Goal: Complete application form

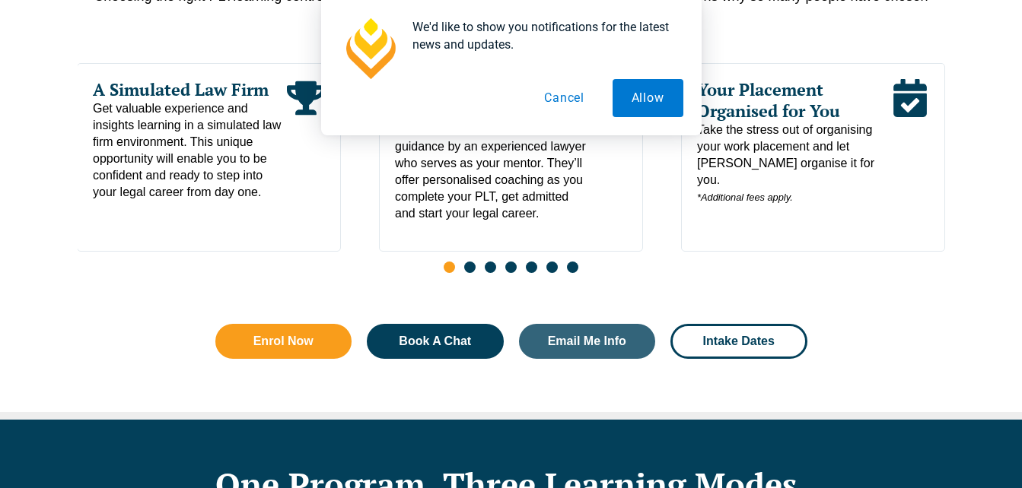
scroll to position [885, 0]
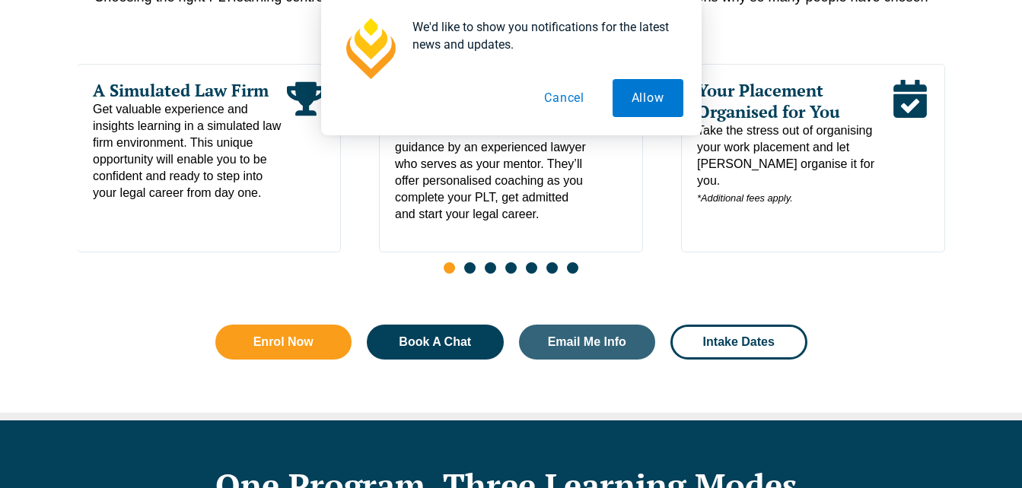
click at [570, 103] on button "Cancel" at bounding box center [564, 98] width 78 height 38
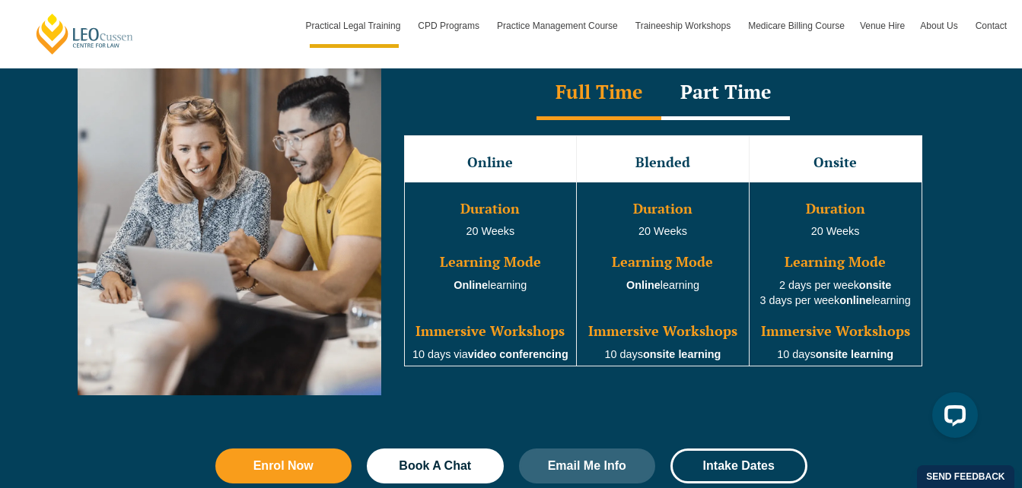
scroll to position [0, 0]
click at [661, 103] on div "Part Time" at bounding box center [725, 93] width 129 height 53
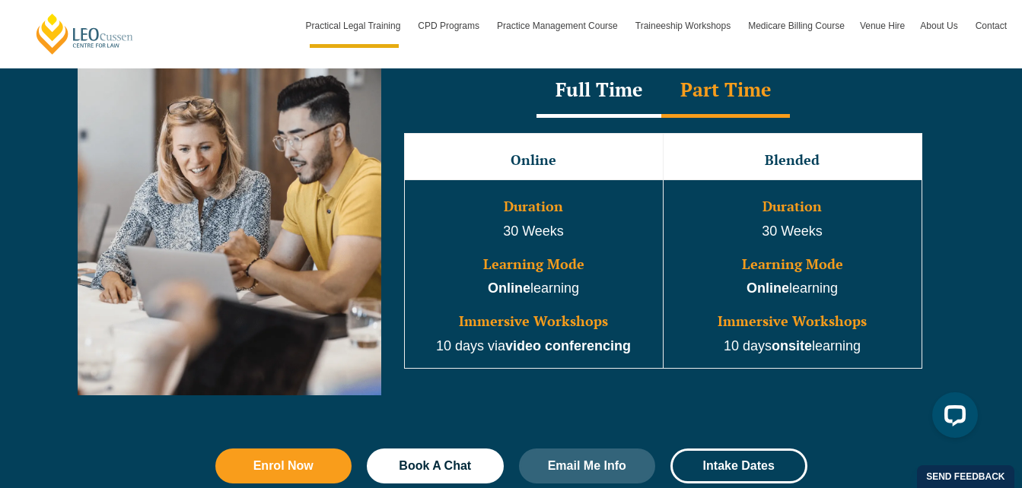
click at [635, 98] on div "Full Time" at bounding box center [598, 91] width 125 height 53
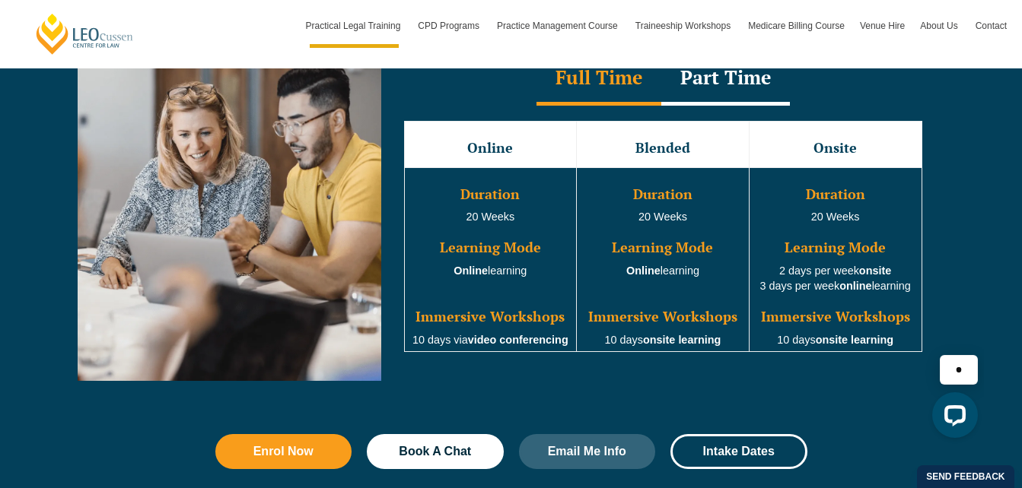
scroll to position [1449, 0]
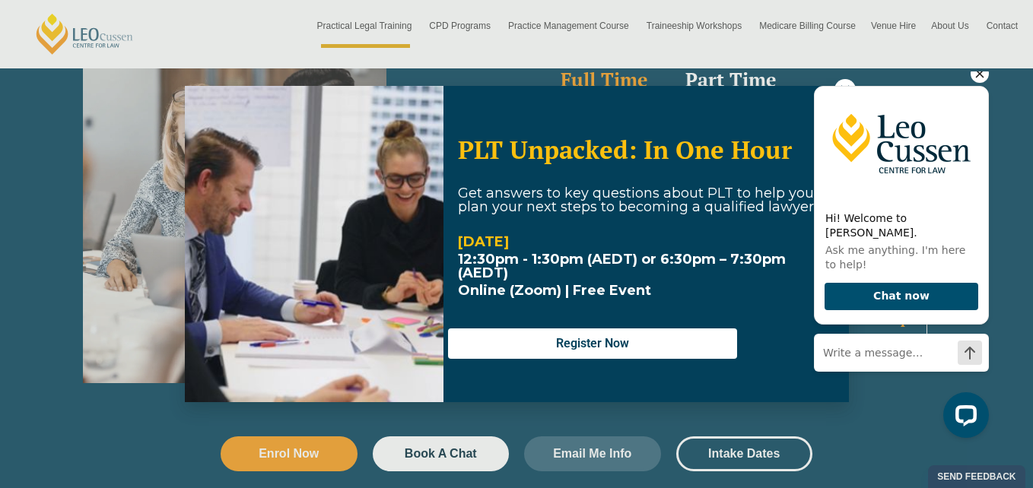
click at [847, 84] on div "Hi! Welcome to Leo Cussen. Ask me anything. I'm here to help! Chat now" at bounding box center [901, 226] width 175 height 322
click at [984, 78] on icon "Hide greeting" at bounding box center [980, 74] width 8 height 8
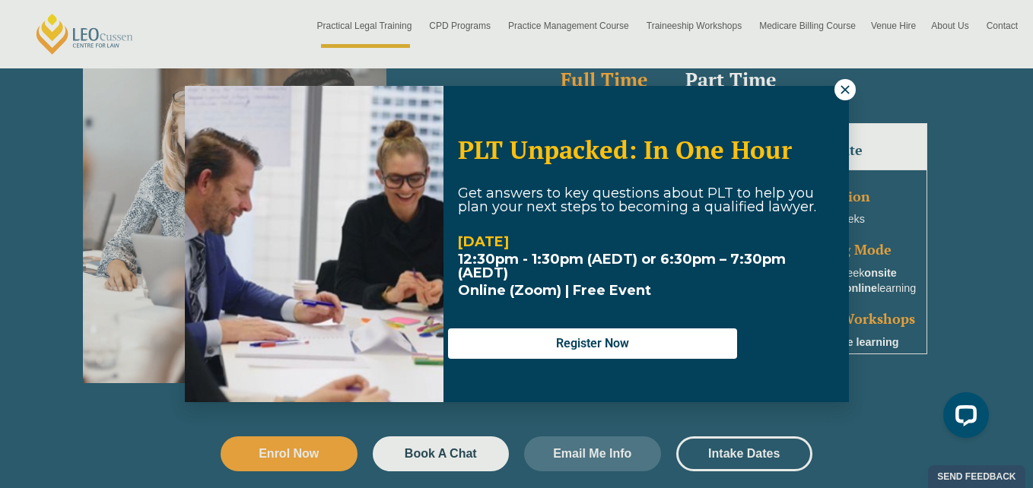
click at [858, 94] on div "PLT Unpacked: In One Hour Get answers to key questions about PLT to help you pl…" at bounding box center [516, 244] width 1033 height 488
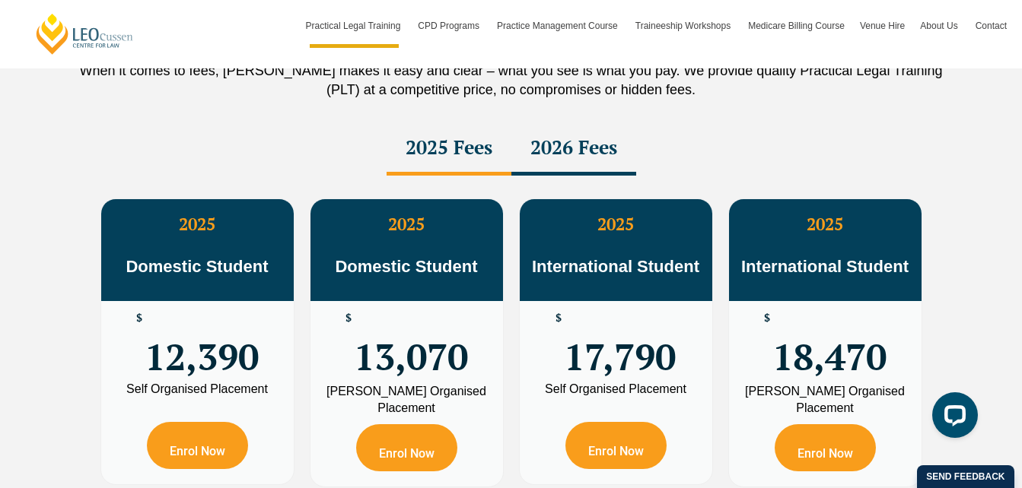
scroll to position [2711, 0]
